Goal: Check status

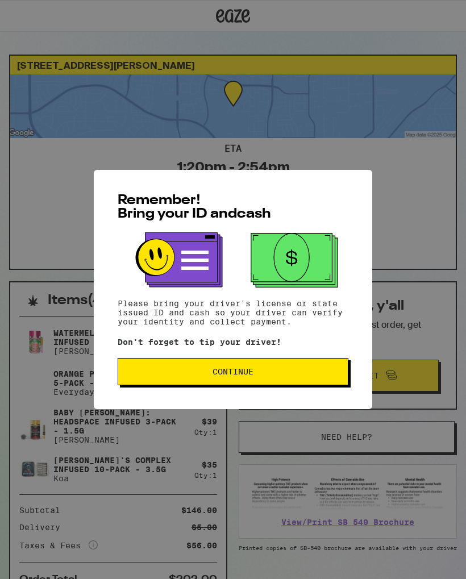
click at [316, 376] on span "Continue" at bounding box center [232, 372] width 211 height 8
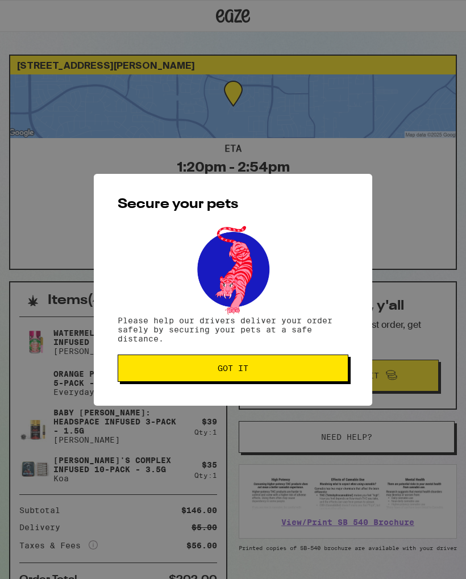
click at [324, 368] on span "Got it" at bounding box center [232, 368] width 211 height 8
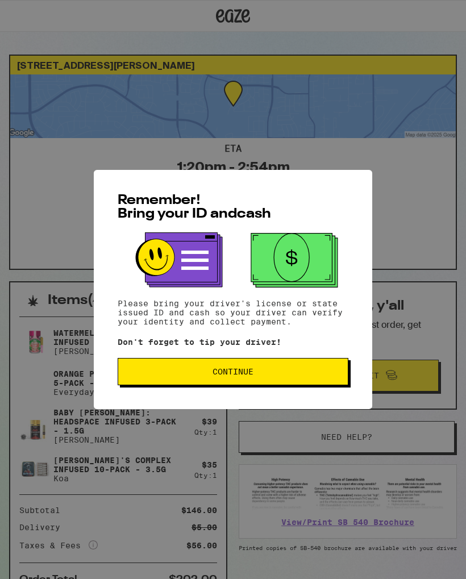
scroll to position [6, 0]
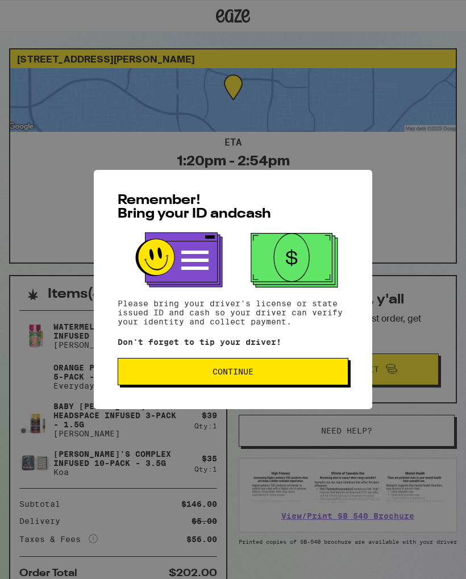
click at [299, 376] on span "Continue" at bounding box center [232, 372] width 211 height 8
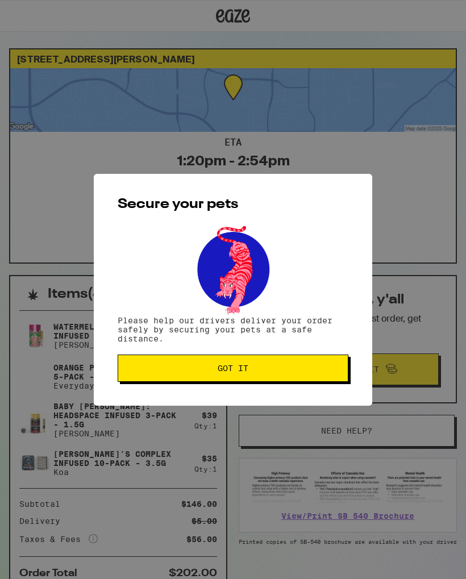
click at [297, 376] on button "Got it" at bounding box center [233, 368] width 231 height 27
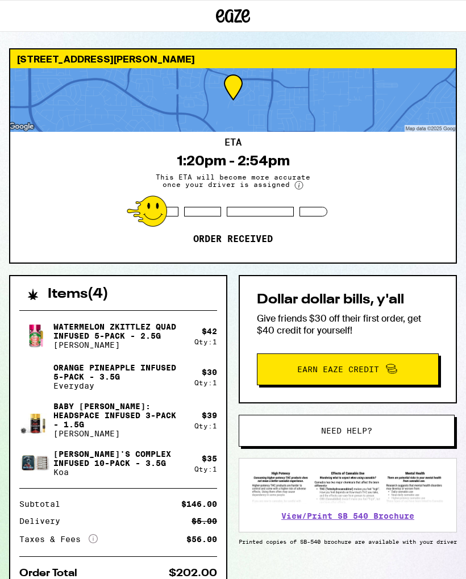
click at [334, 244] on div "ETA 1:20pm - 2:54pm This ETA will become more accurate once your driver is assi…" at bounding box center [233, 197] width 446 height 131
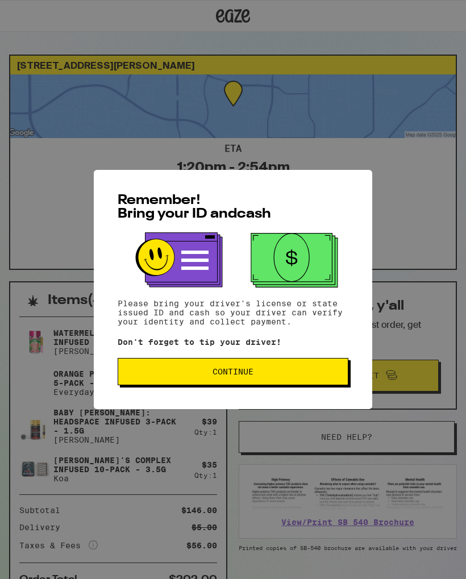
click at [284, 376] on span "Continue" at bounding box center [232, 372] width 211 height 8
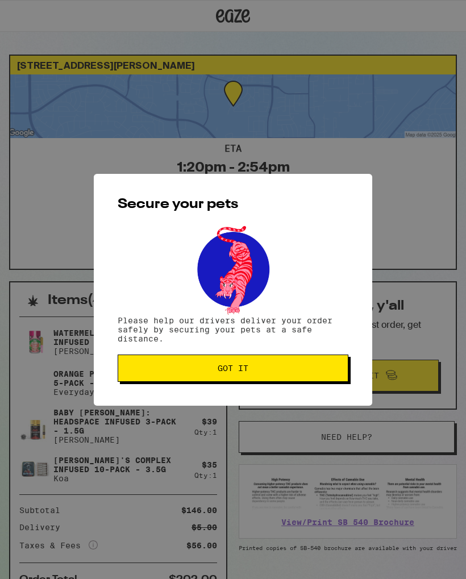
click at [298, 372] on span "Got it" at bounding box center [232, 368] width 211 height 8
